Goal: Task Accomplishment & Management: Manage account settings

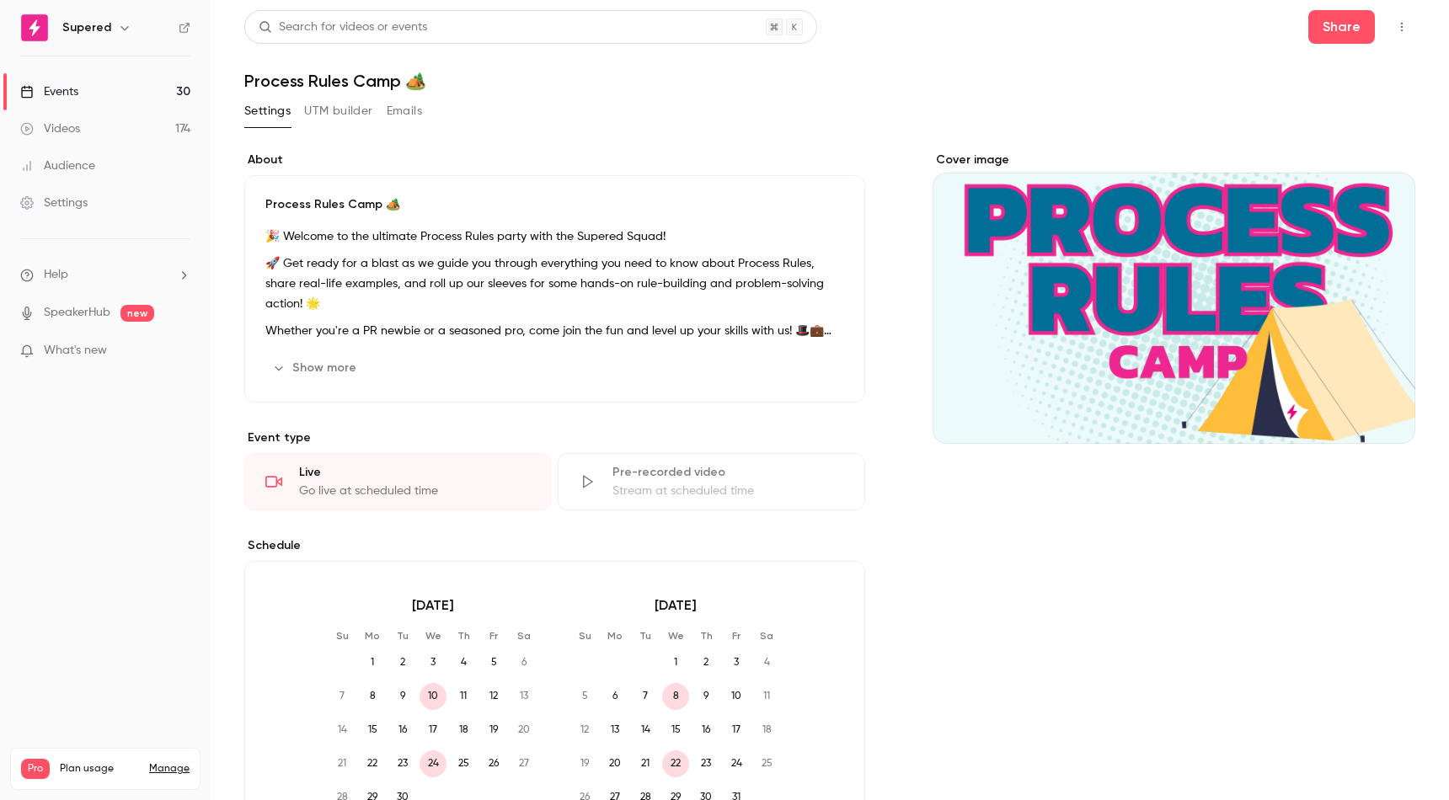
click at [101, 89] on link "Events 30" at bounding box center [105, 91] width 211 height 37
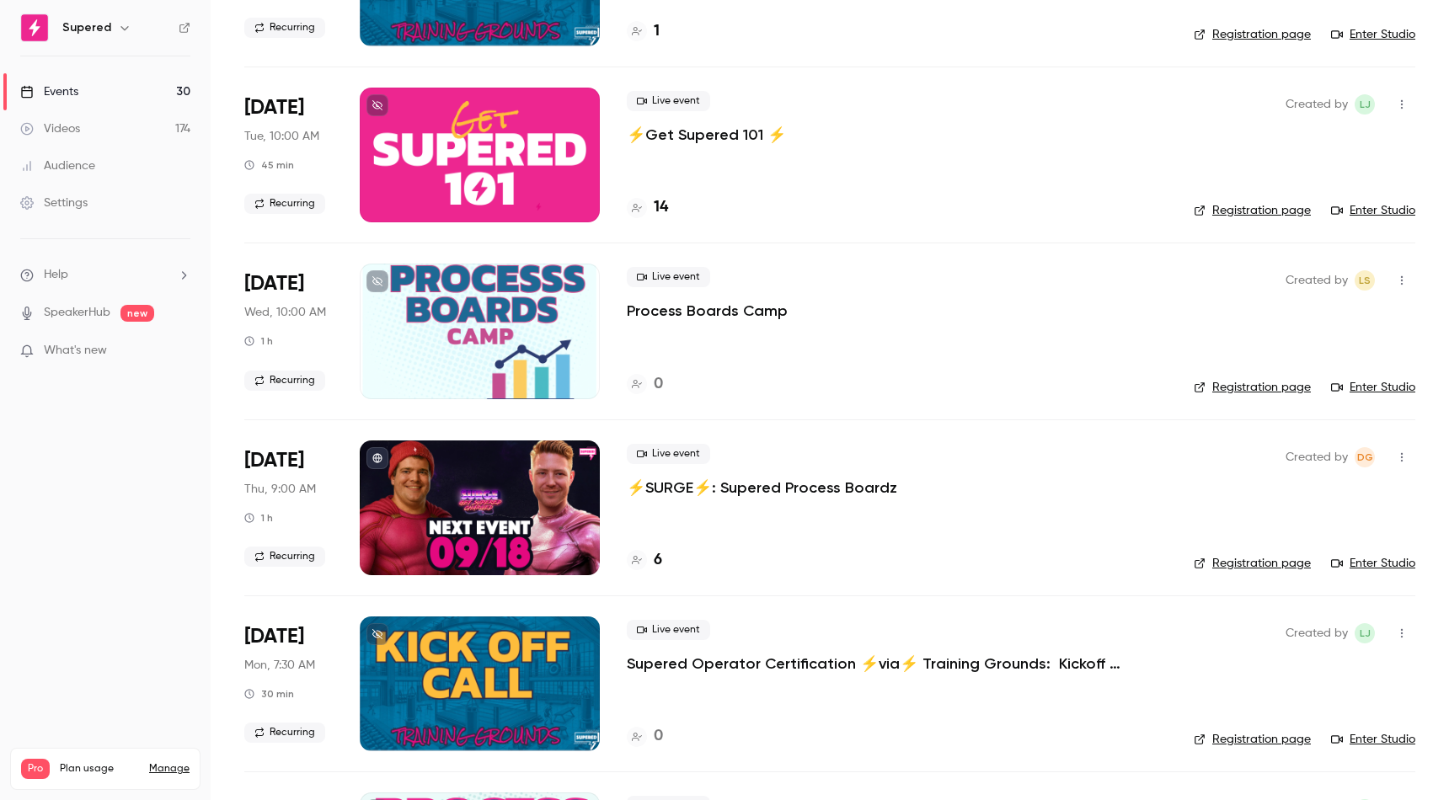
scroll to position [596, 0]
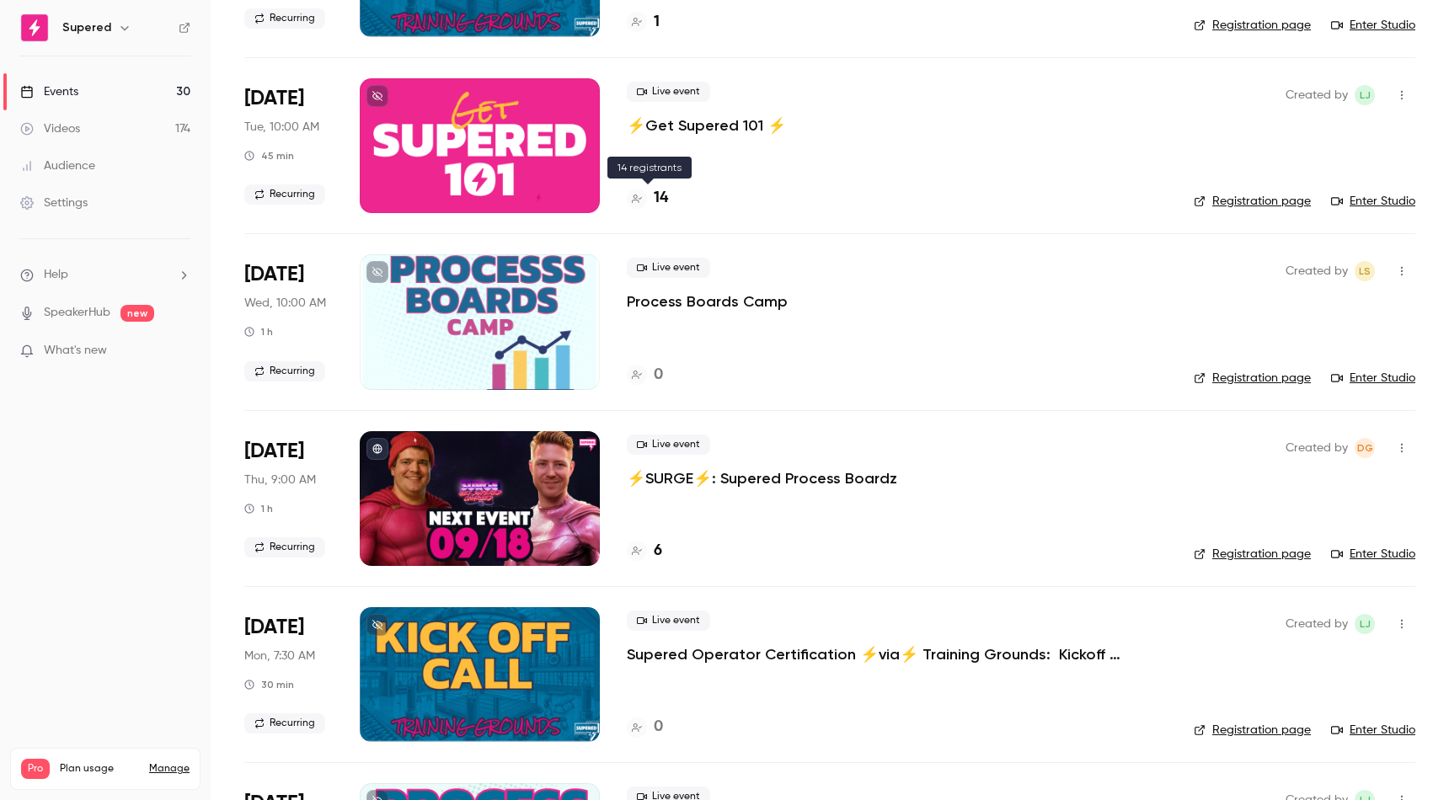
click at [661, 195] on h4 "14" at bounding box center [661, 198] width 14 height 23
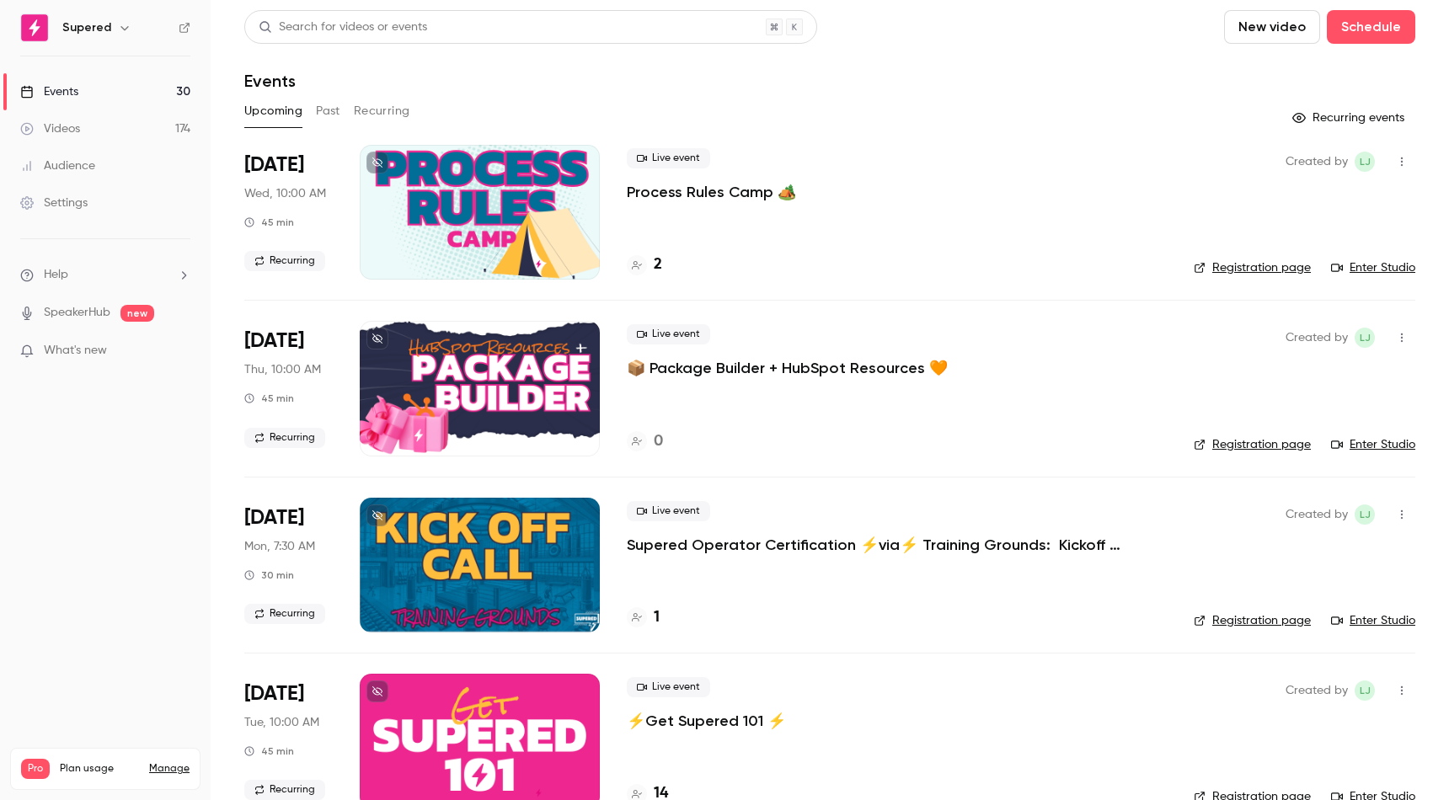
click at [1412, 334] on button "button" at bounding box center [1402, 337] width 27 height 27
click at [1292, 555] on div "Delete" at bounding box center [1337, 556] width 128 height 17
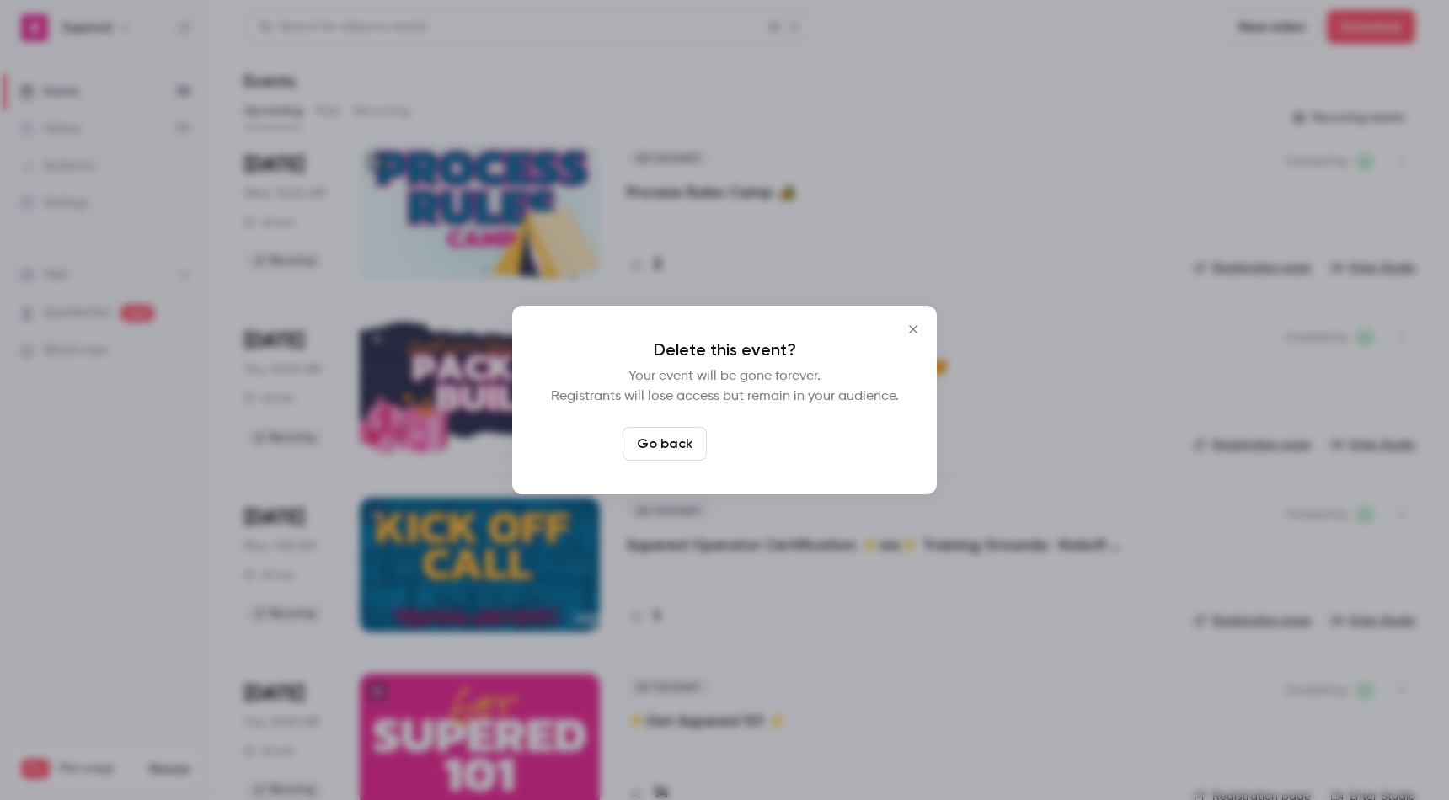
click at [756, 447] on button "Delete event" at bounding box center [770, 444] width 113 height 34
